Goal: Information Seeking & Learning: Learn about a topic

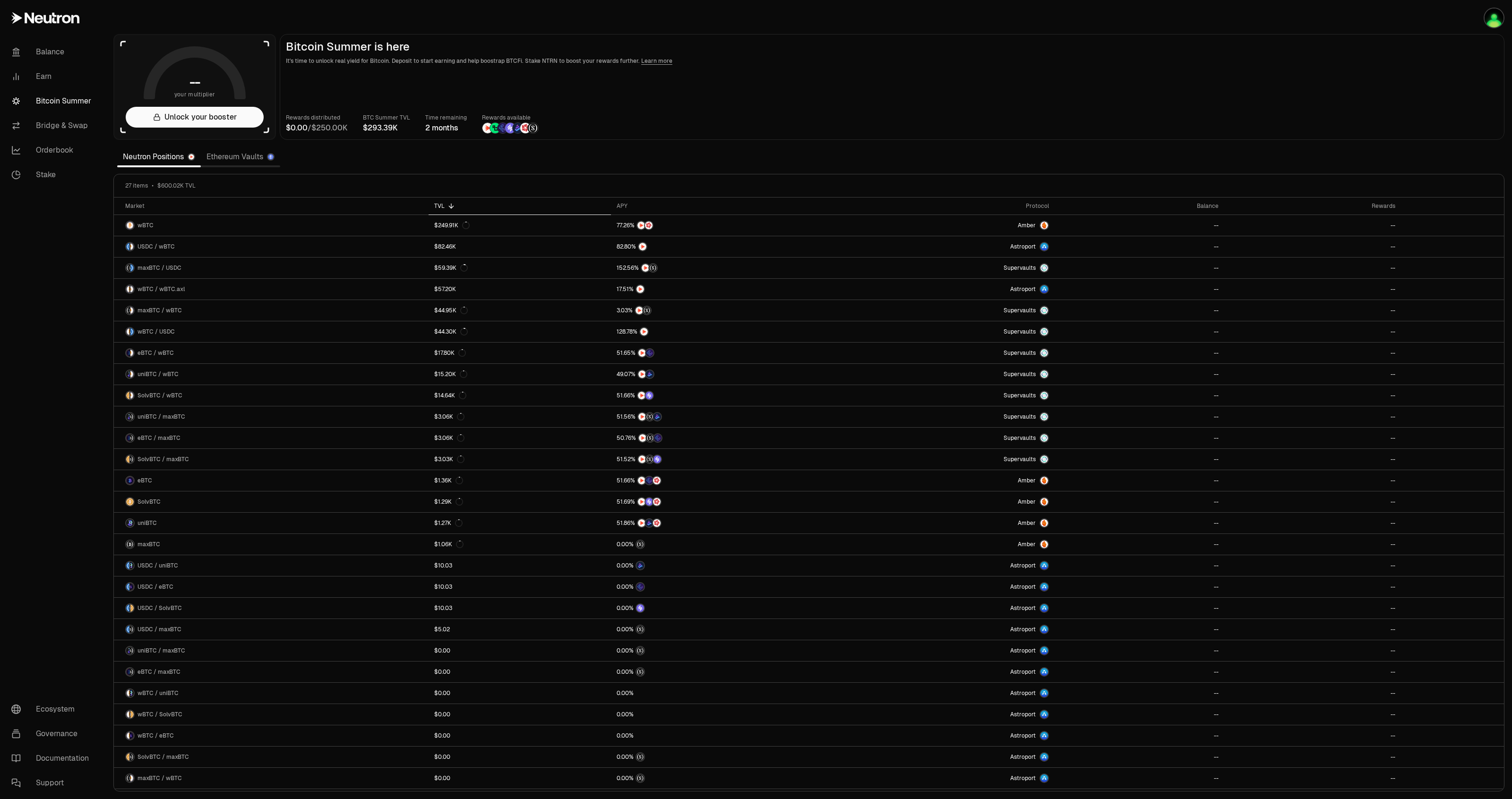
scroll to position [1, 0]
click at [227, 160] on link "Ethereum Vaults" at bounding box center [240, 157] width 79 height 19
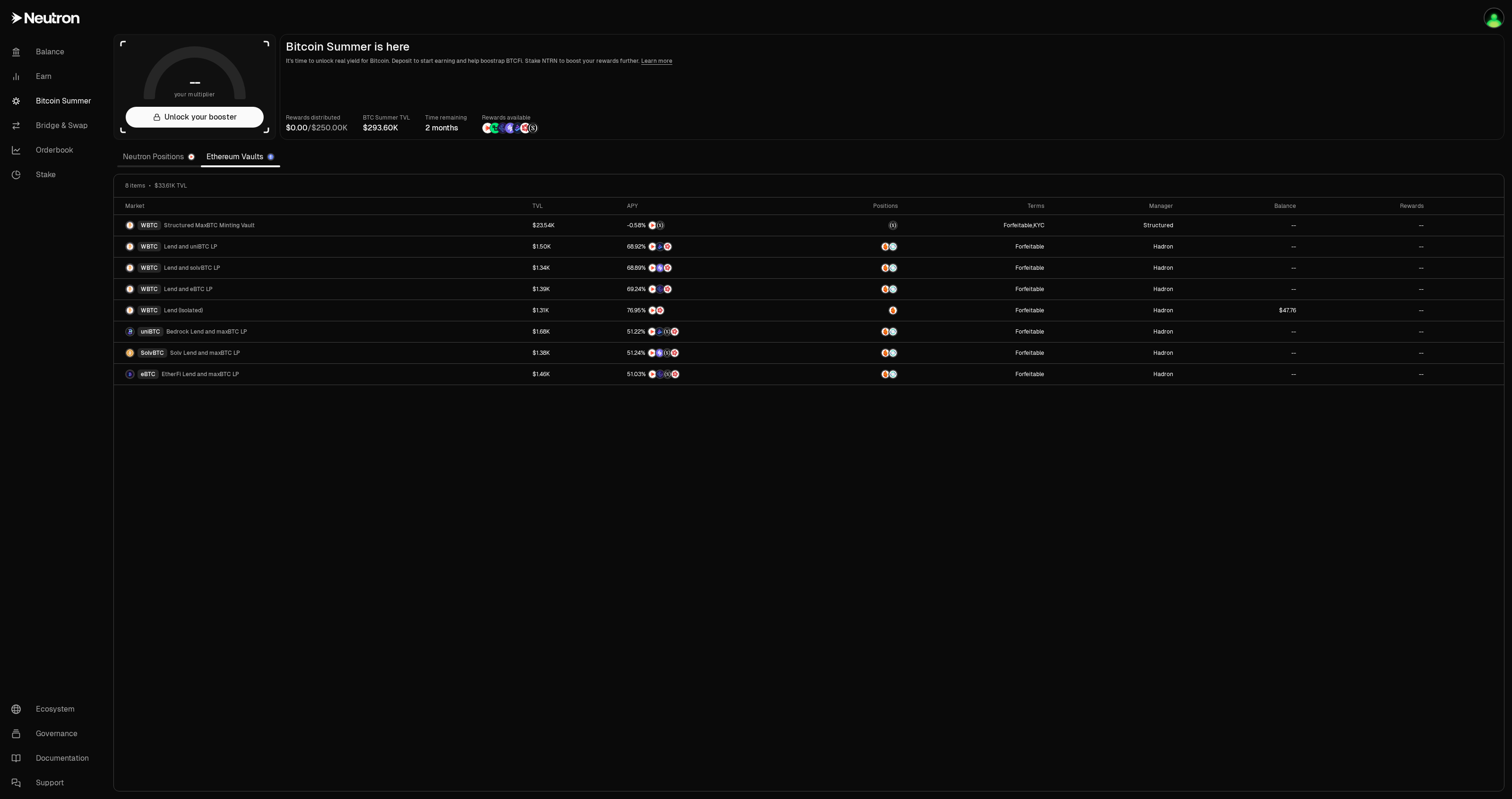
click at [140, 160] on link "Neutron Positions" at bounding box center [159, 157] width 83 height 19
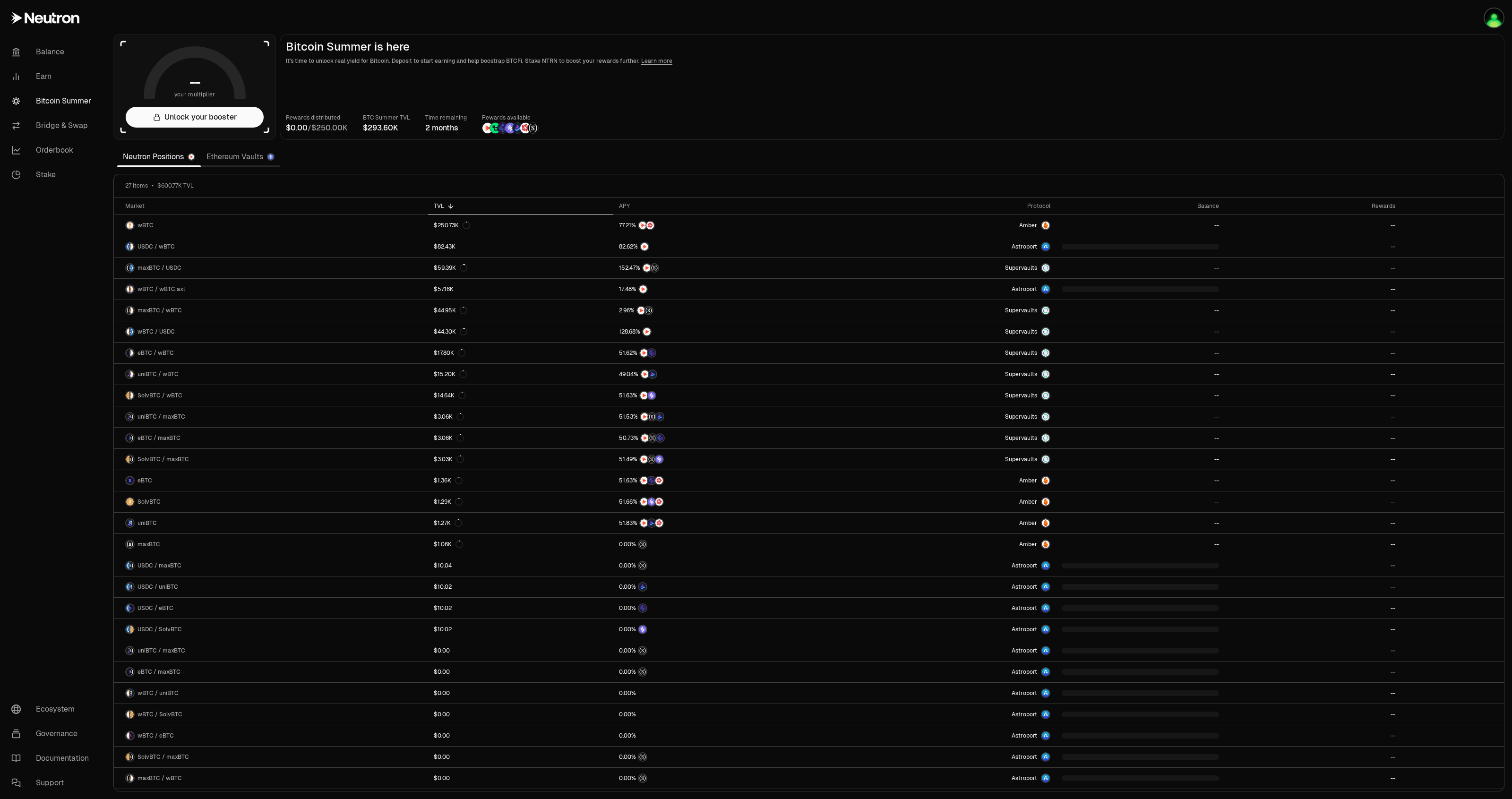
click at [248, 161] on link "Ethereum Vaults" at bounding box center [240, 157] width 79 height 19
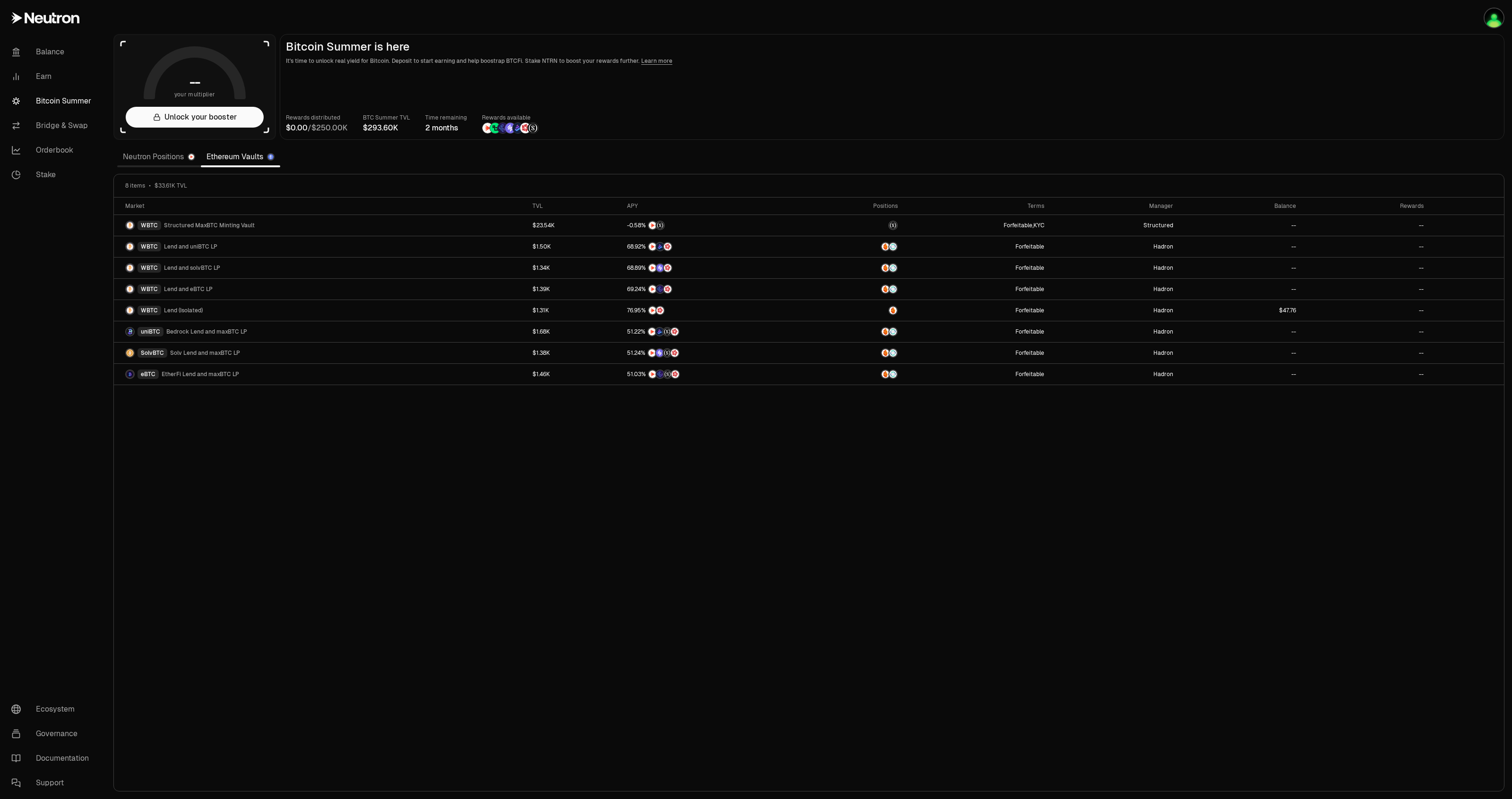
click at [171, 161] on link "Neutron Positions" at bounding box center [159, 157] width 83 height 19
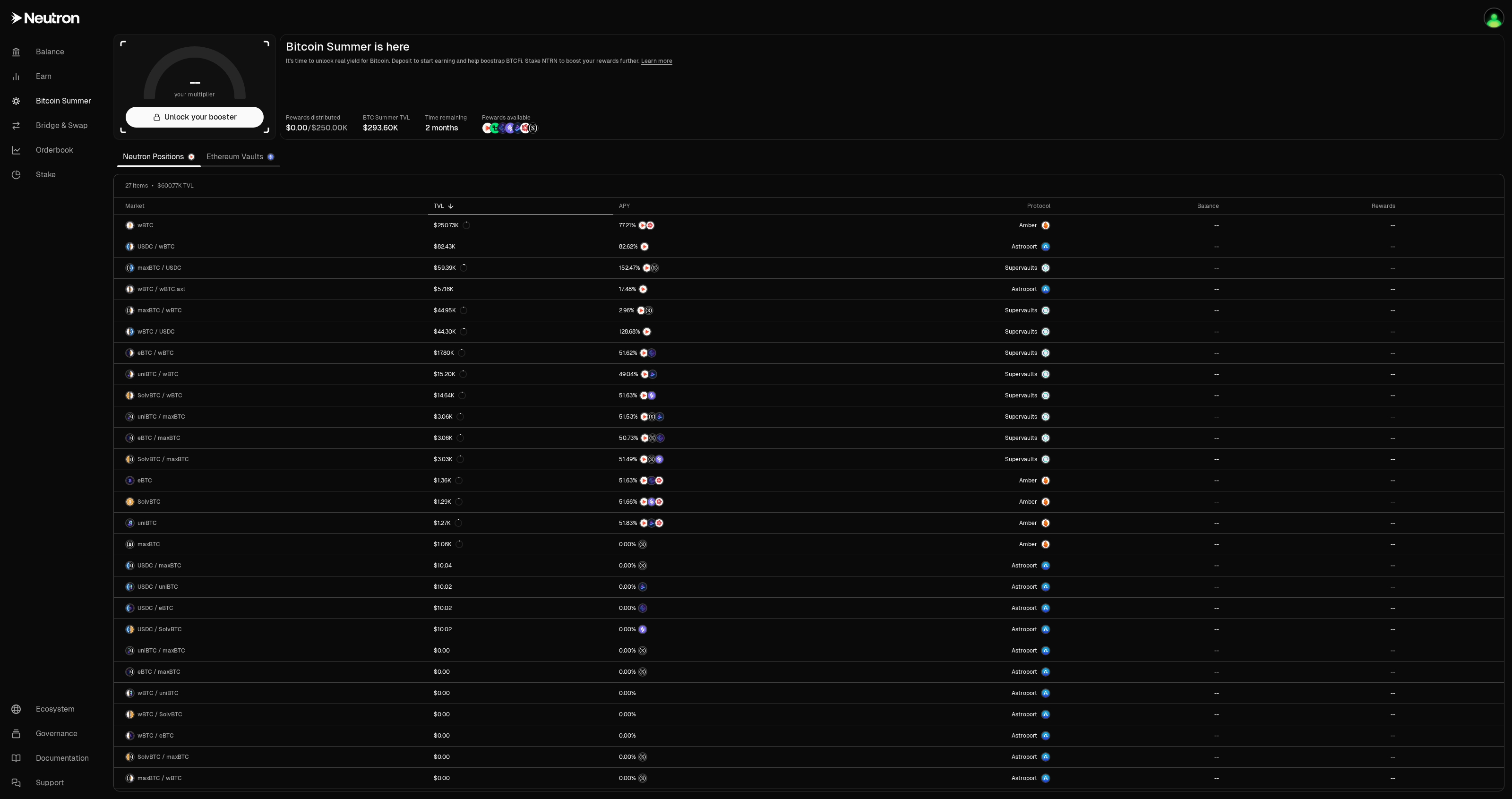
click at [236, 164] on link "Ethereum Vaults" at bounding box center [240, 157] width 79 height 19
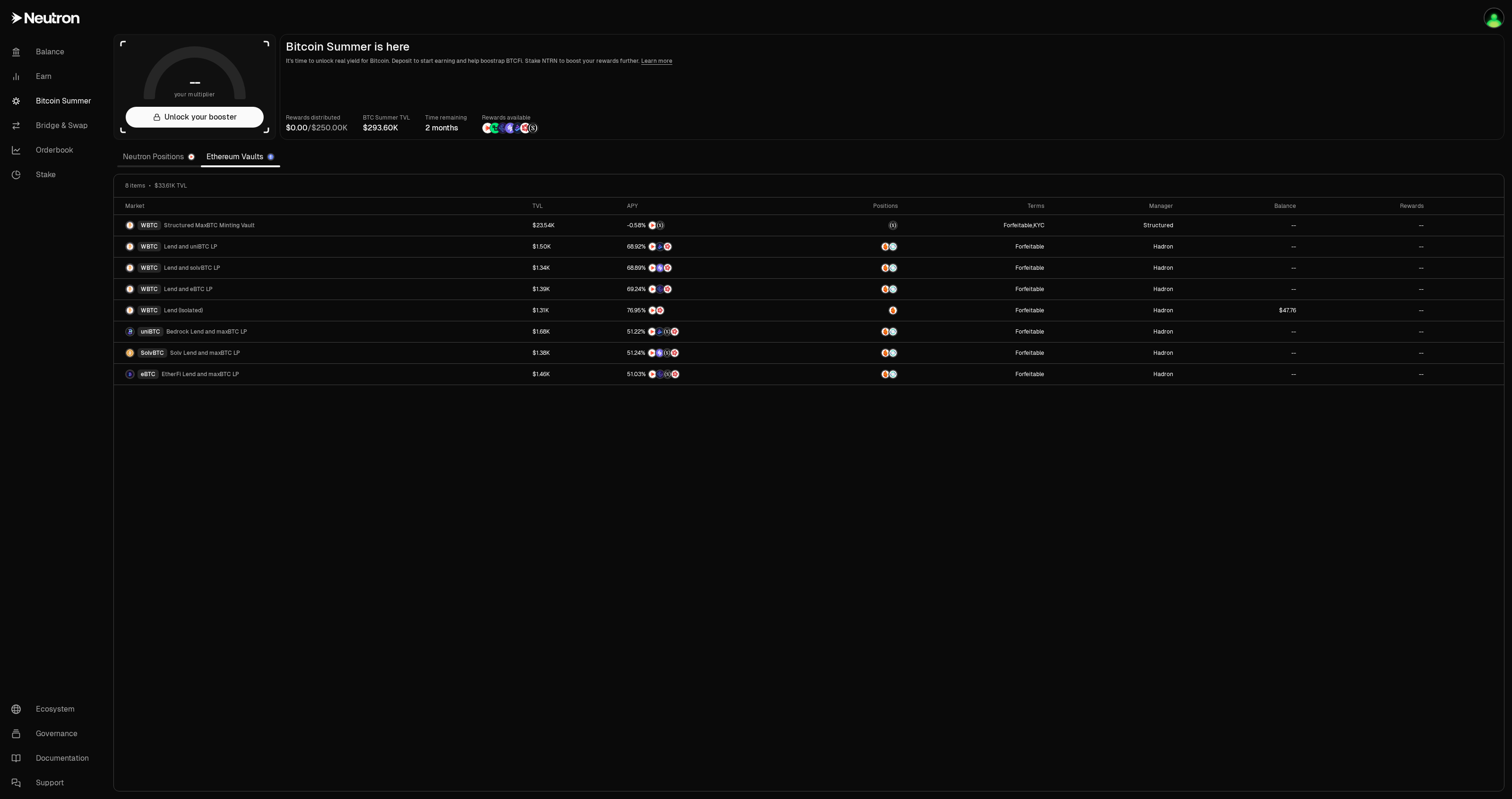
click at [171, 161] on link "Neutron Positions" at bounding box center [159, 157] width 83 height 19
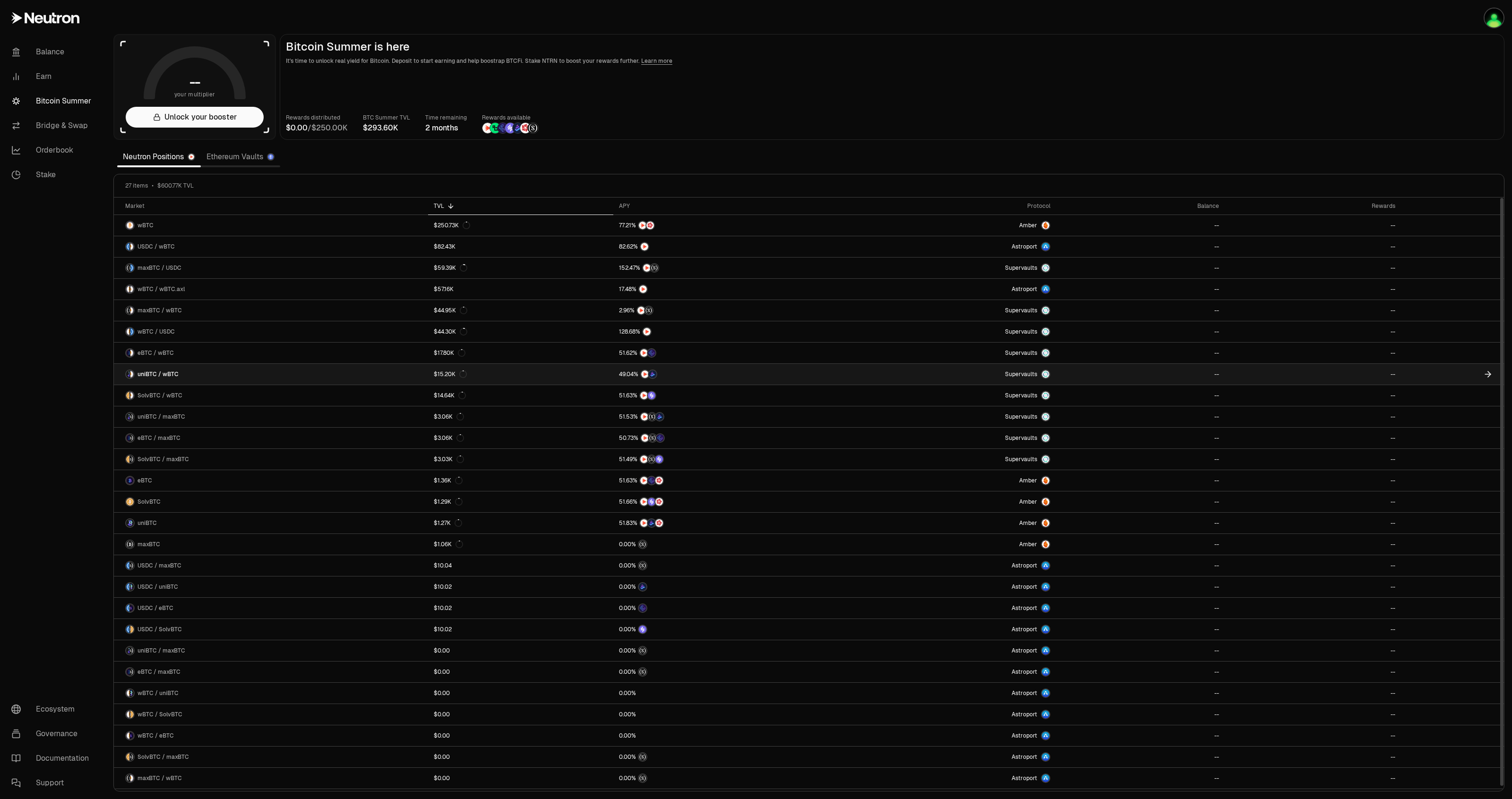
scroll to position [1, 0]
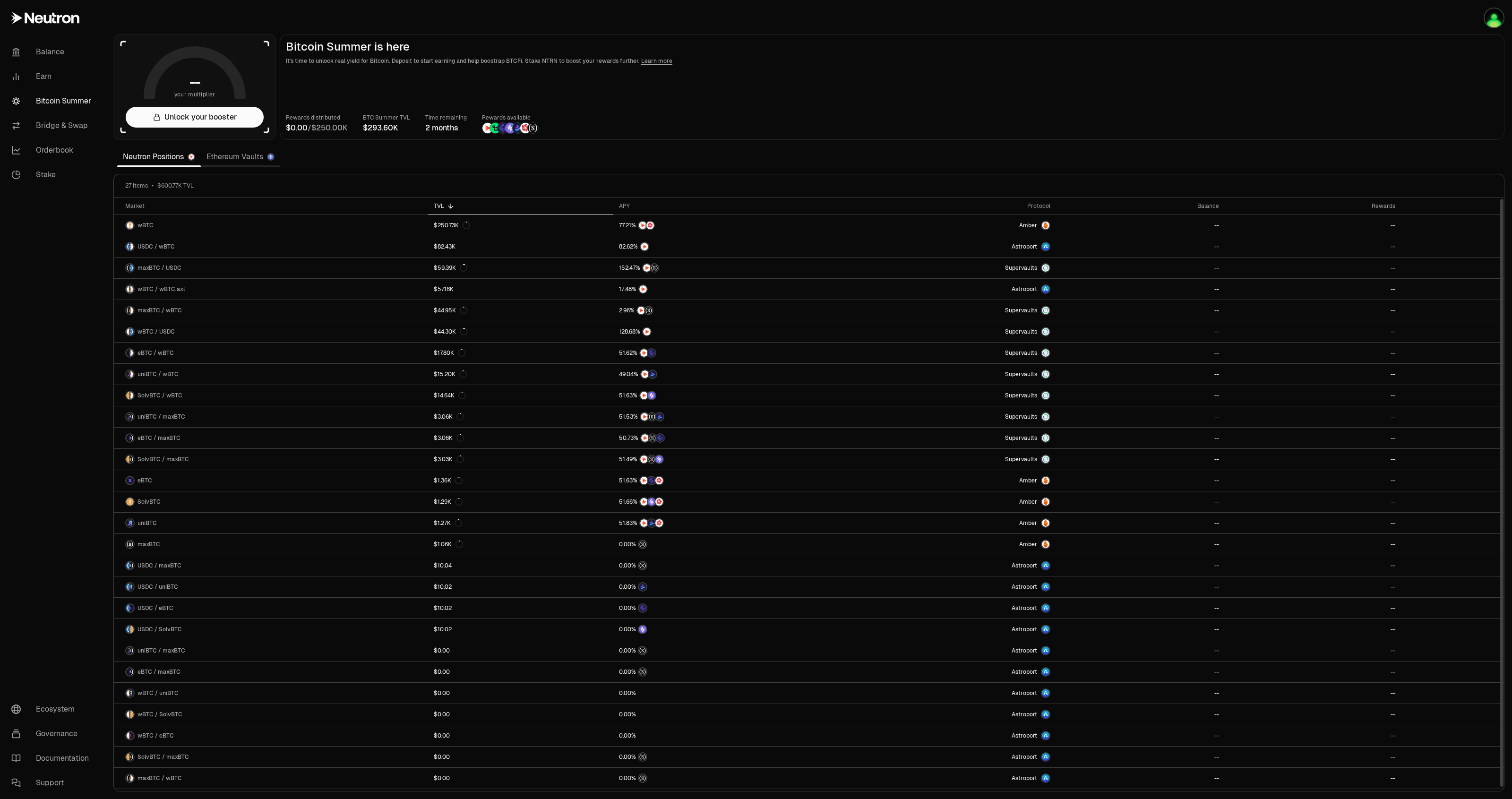
click at [254, 151] on link "Ethereum Vaults" at bounding box center [240, 157] width 79 height 19
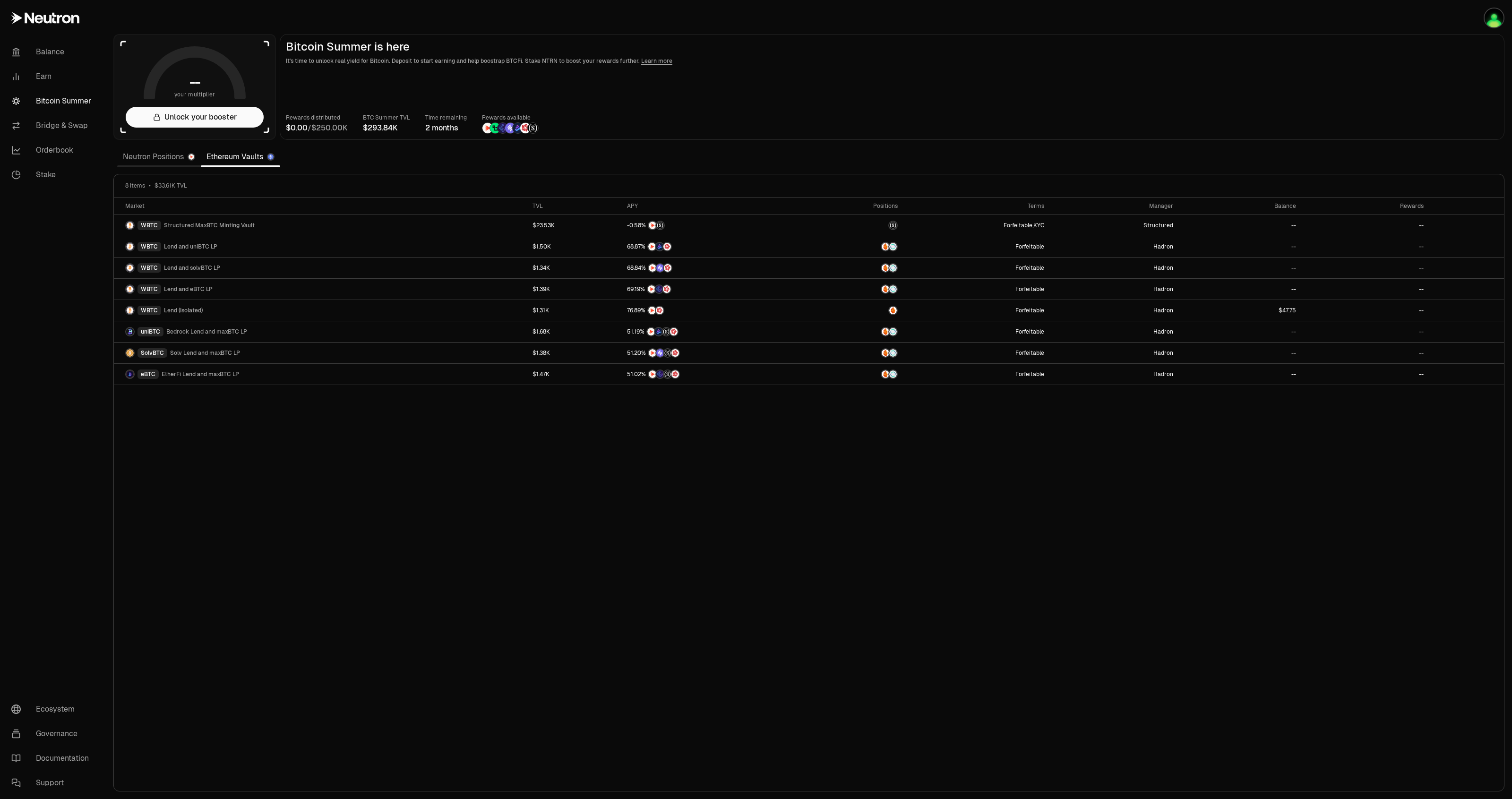
click at [173, 161] on link "Neutron Positions" at bounding box center [159, 157] width 83 height 19
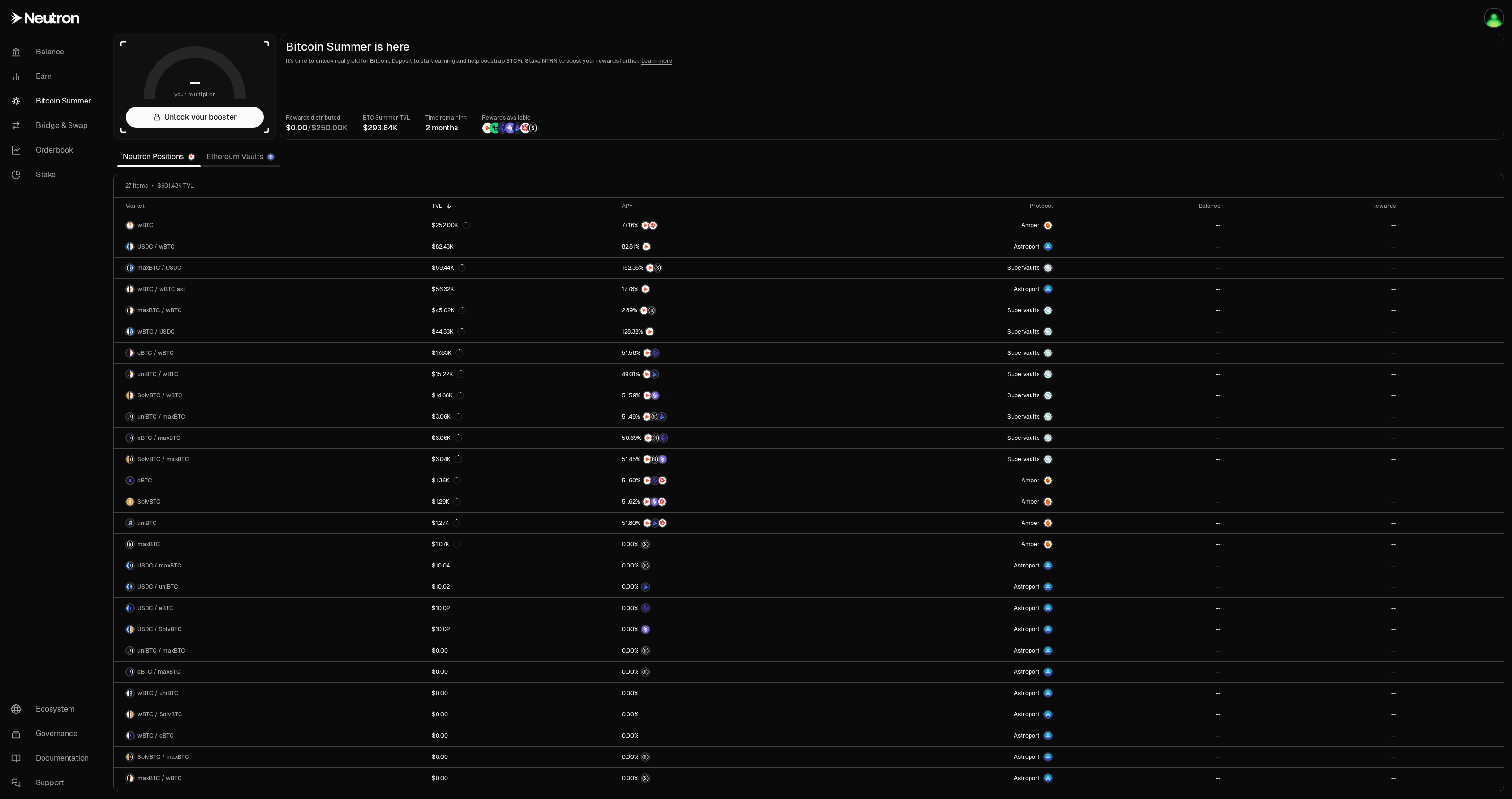
click at [220, 149] on link "Ethereum Vaults" at bounding box center [240, 157] width 79 height 19
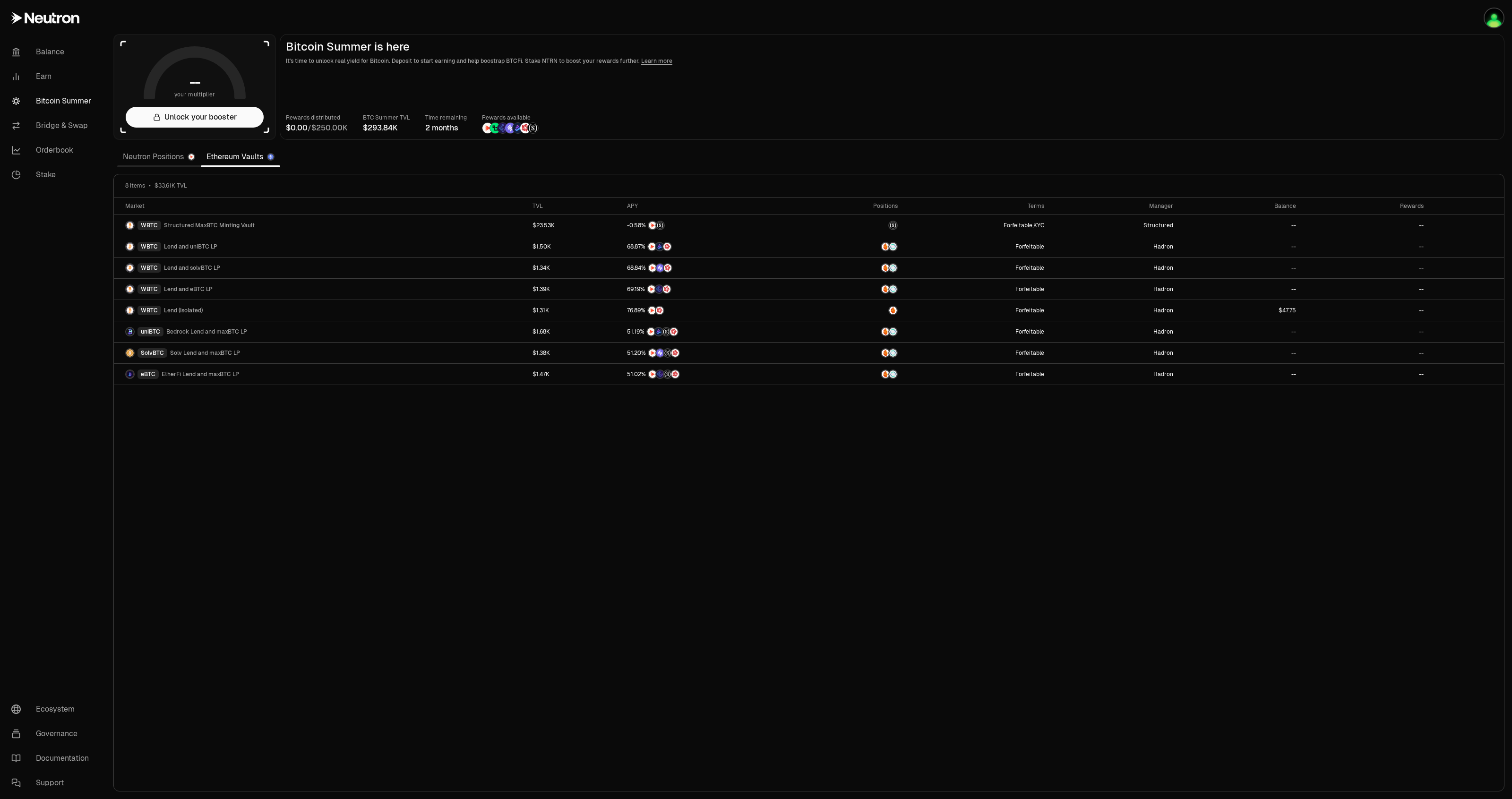
click at [149, 156] on link "Neutron Positions" at bounding box center [159, 157] width 83 height 19
